Goal: Find specific page/section: Find specific page/section

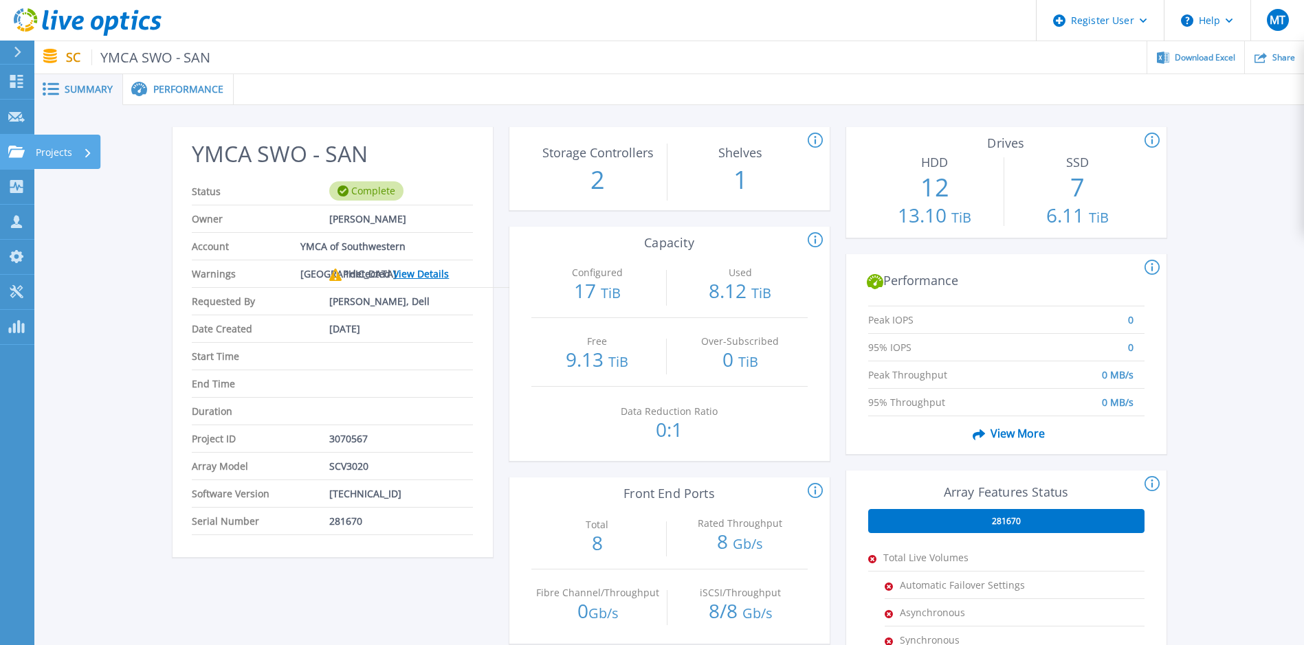
click at [12, 143] on link "Projects Projects" at bounding box center [17, 152] width 34 height 35
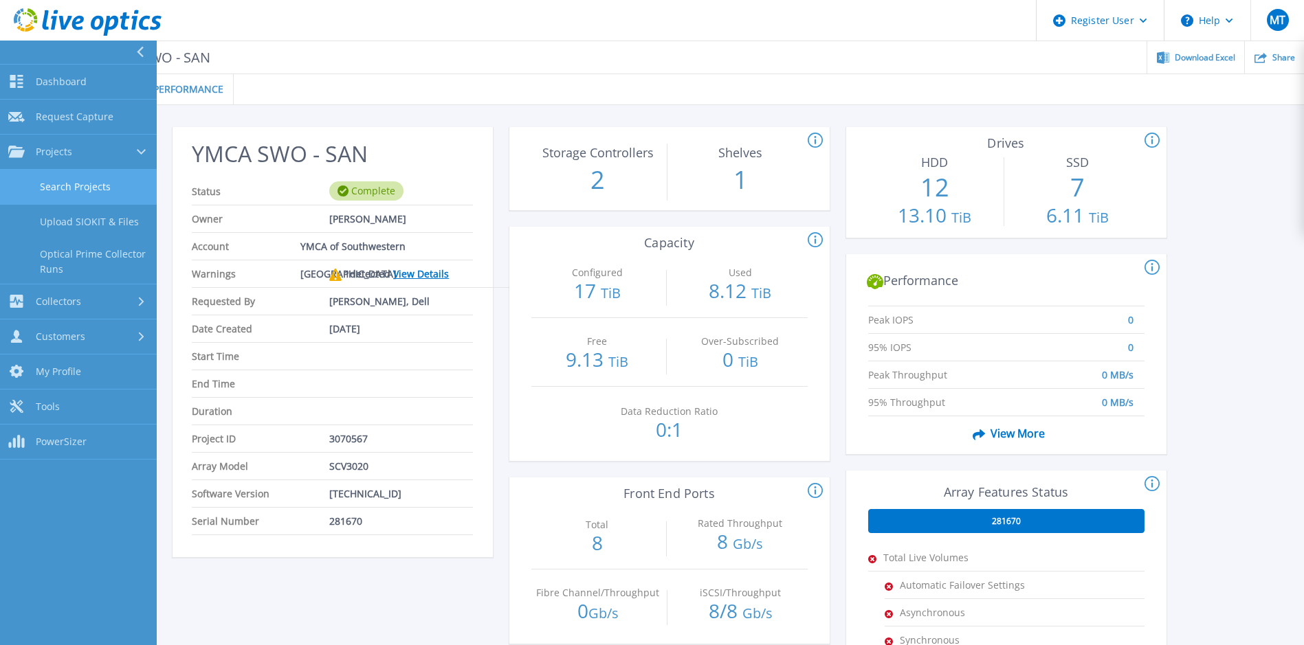
click at [52, 180] on link "Search Projects" at bounding box center [78, 187] width 157 height 35
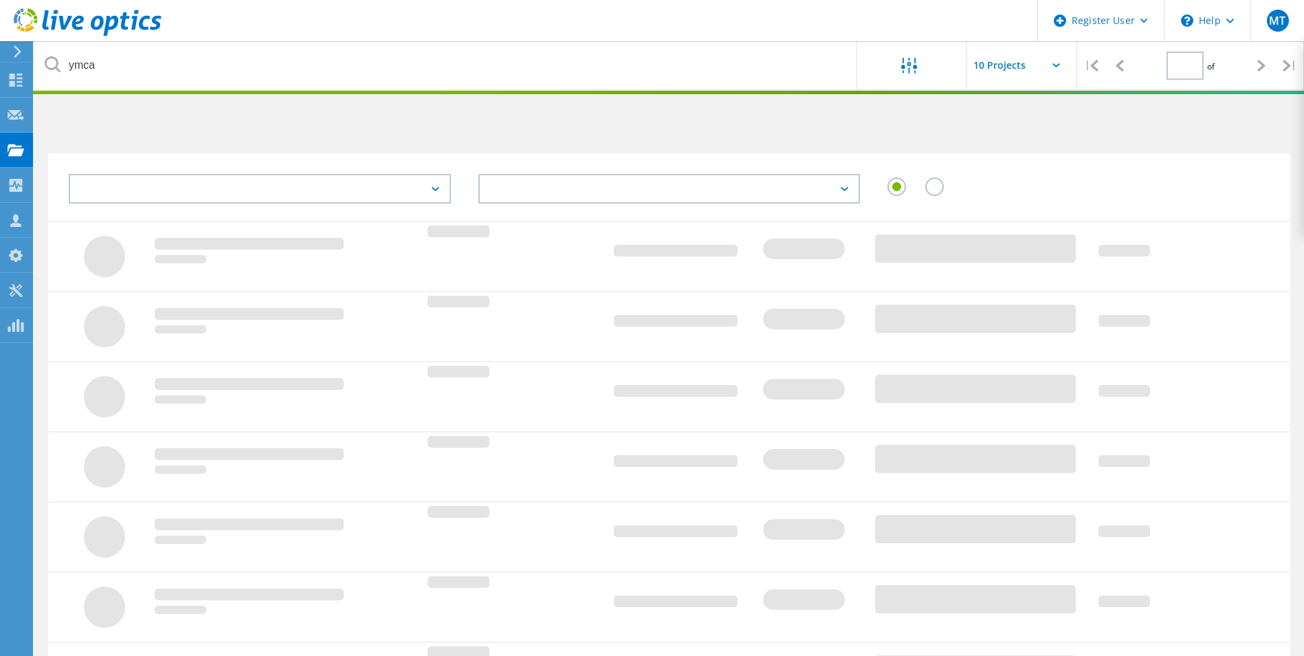
type input "1"
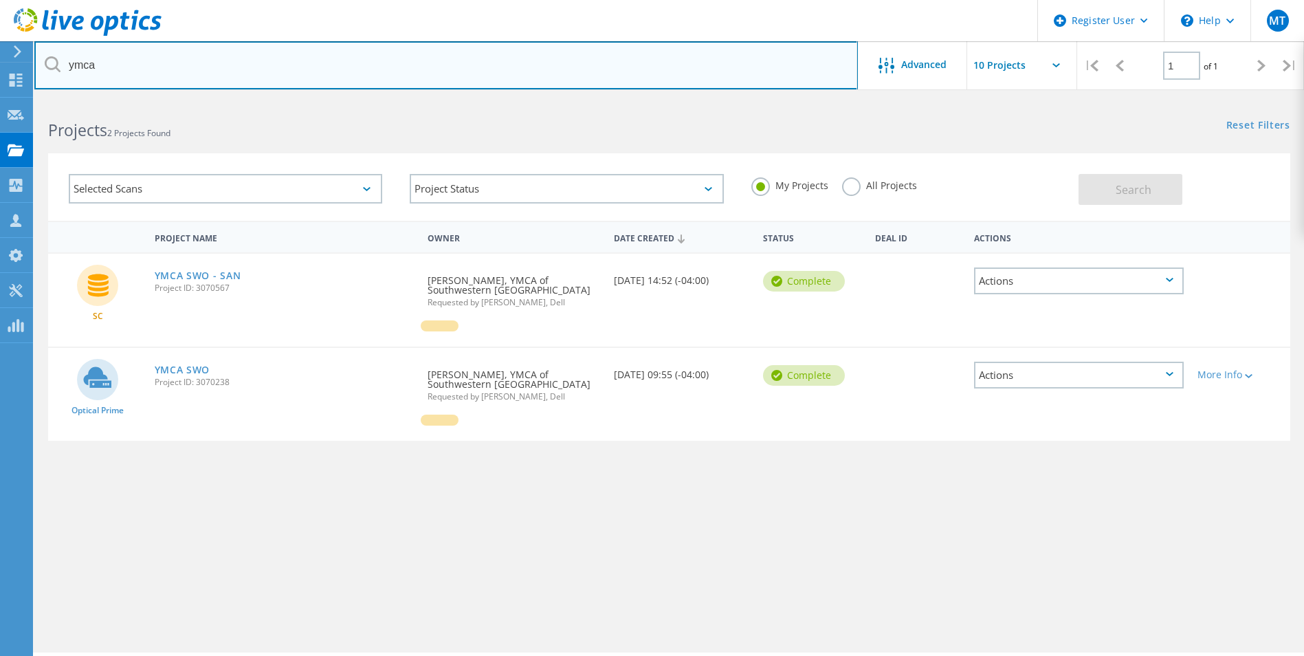
drag, startPoint x: 158, startPoint y: 65, endPoint x: 39, endPoint y: 74, distance: 119.2
click at [45, 74] on input "ymca" at bounding box center [445, 65] width 823 height 48
type input "grimsby"
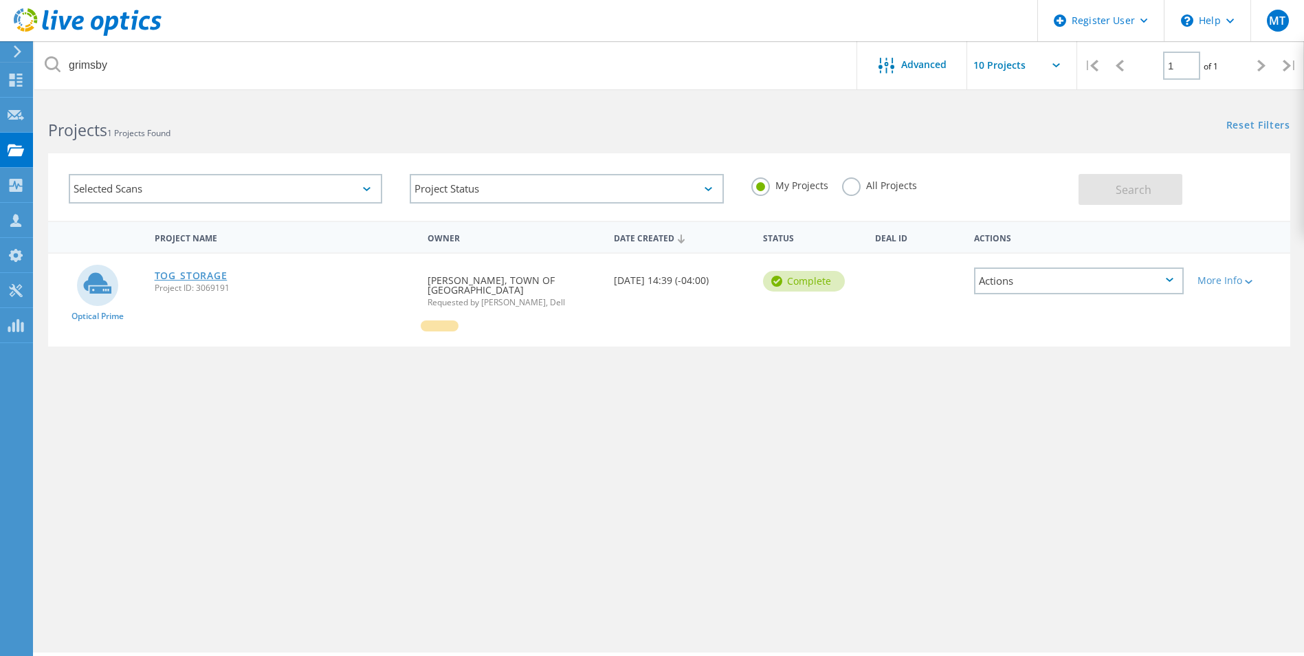
click at [179, 280] on link "TOG_STORAGE" at bounding box center [191, 276] width 73 height 10
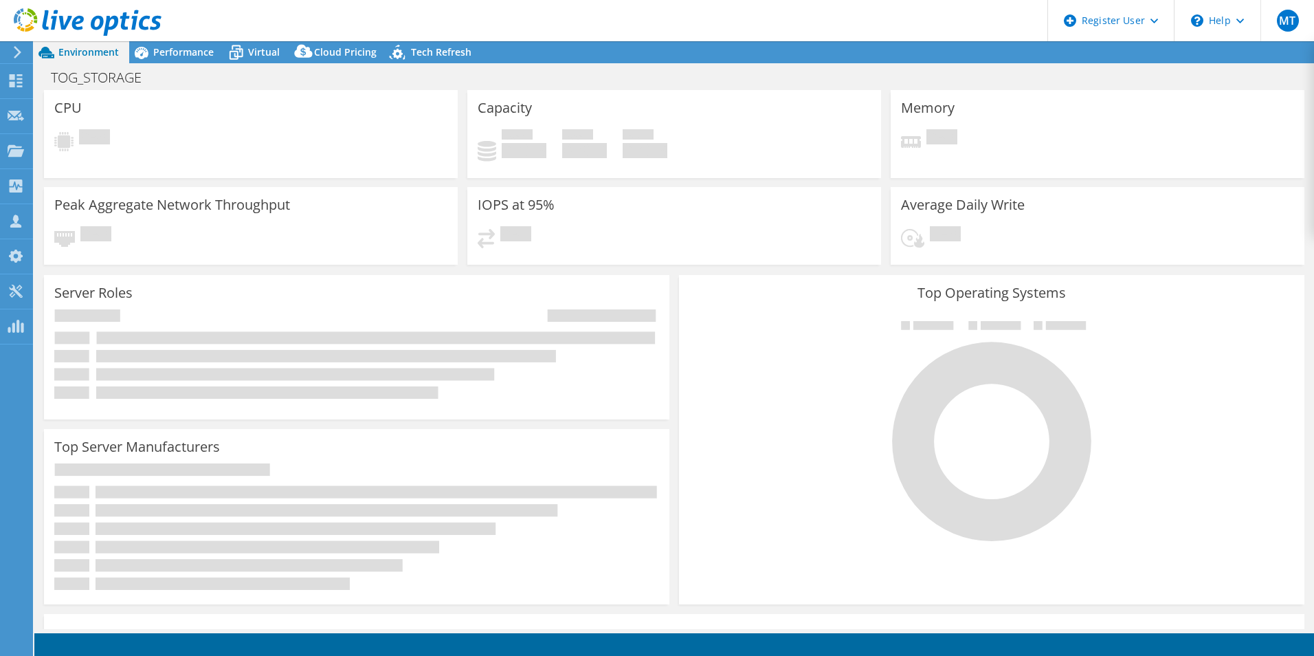
select select "USD"
